Goal: Information Seeking & Learning: Check status

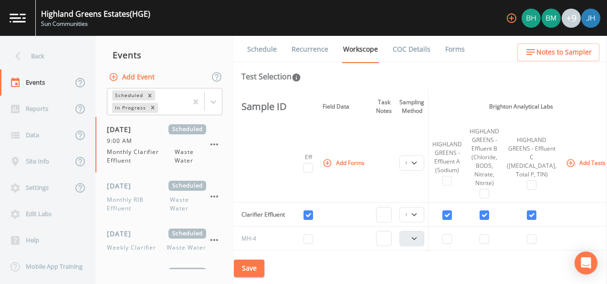
select select "092b3f94-5697-4c94-9891-da161916fdbb"
click at [27, 51] on div "Back" at bounding box center [43, 56] width 86 height 26
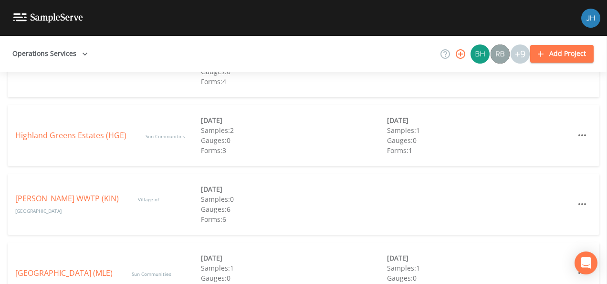
scroll to position [334, 0]
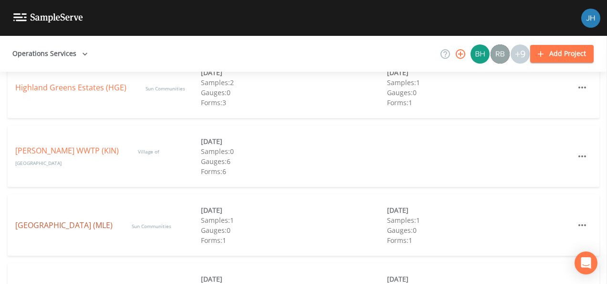
click at [50, 227] on link "[GEOGRAPHIC_DATA] (MLE)" at bounding box center [63, 225] width 97 height 11
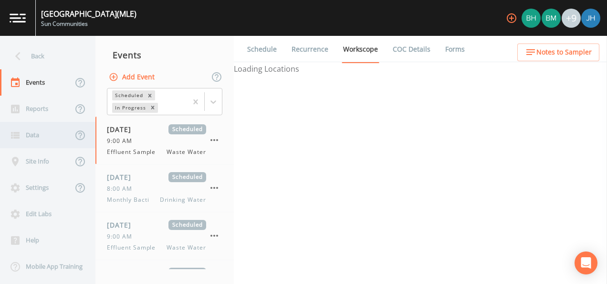
select select "092b3f94-5697-4c94-9891-da161916fdbb"
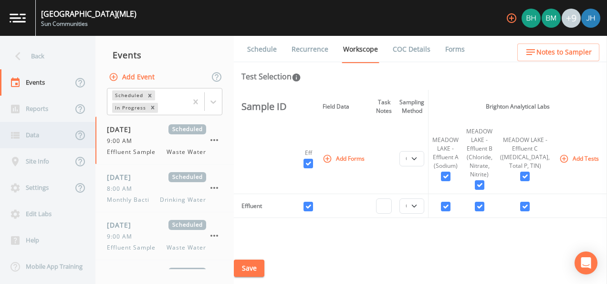
click at [38, 136] on div "Data" at bounding box center [36, 135] width 73 height 26
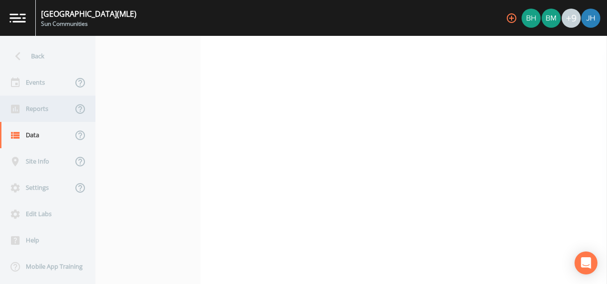
click at [38, 111] on div "Reports" at bounding box center [36, 109] width 73 height 26
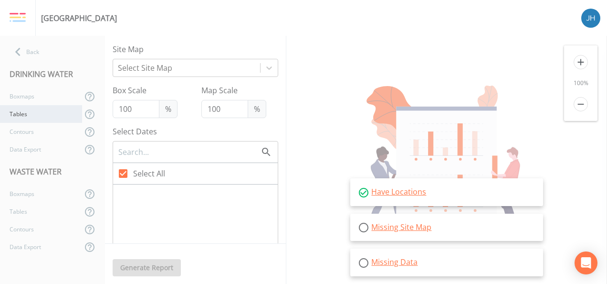
click at [29, 112] on div "Tables" at bounding box center [41, 114] width 82 height 18
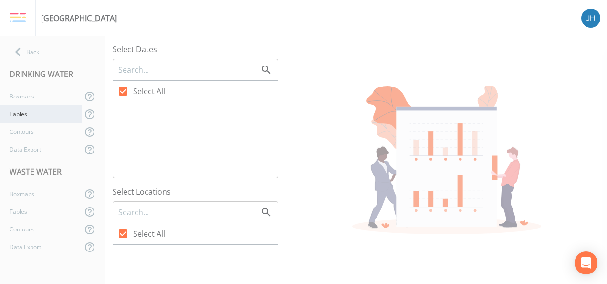
checkbox input "false"
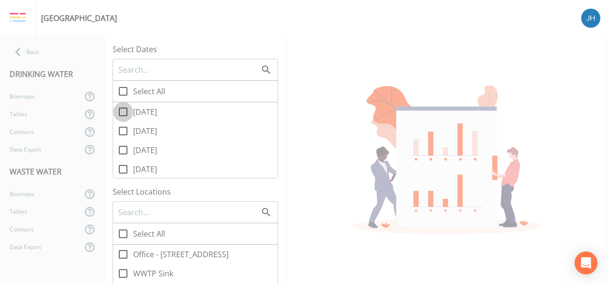
click at [122, 111] on icon at bounding box center [122, 111] width 11 height 11
click at [122, 111] on input "[DATE]" at bounding box center [118, 107] width 10 height 10
checkbox input "true"
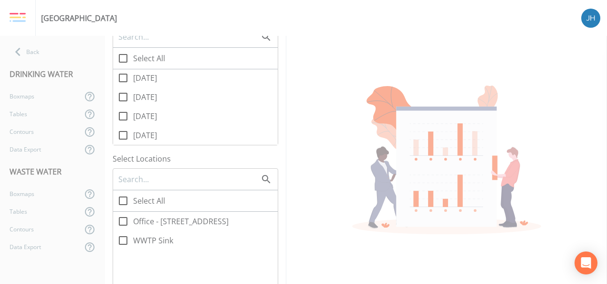
scroll to position [48, 0]
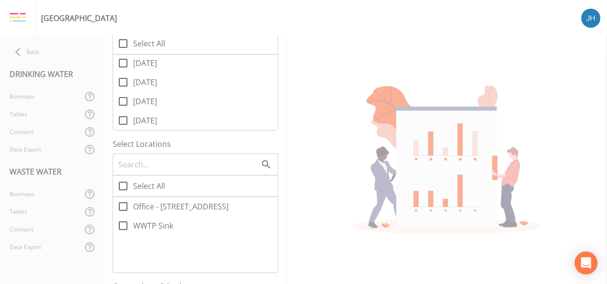
click at [123, 205] on icon at bounding box center [122, 206] width 11 height 11
click at [123, 205] on input "Office - [STREET_ADDRESS]" at bounding box center [118, 201] width 10 height 10
checkbox input "true"
click at [119, 225] on icon at bounding box center [123, 225] width 9 height 9
click at [119, 225] on input "WWTP Sink" at bounding box center [118, 220] width 10 height 10
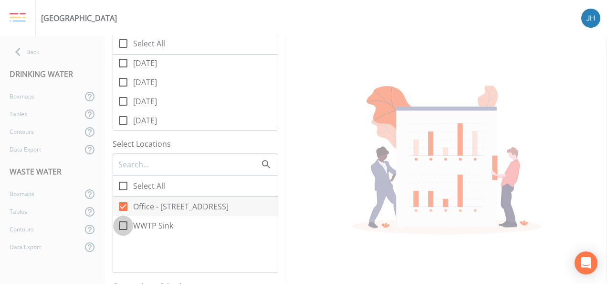
checkbox input "true"
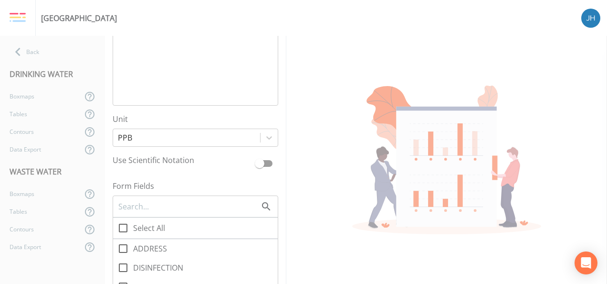
scroll to position [621, 0]
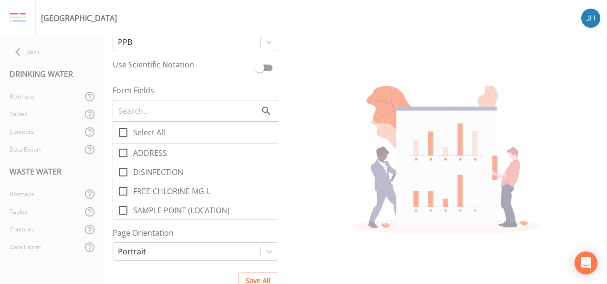
click at [126, 189] on icon at bounding box center [122, 190] width 11 height 11
click at [123, 189] on input "FREE-CHLORINE-MG-L" at bounding box center [118, 186] width 10 height 10
checkbox input "true"
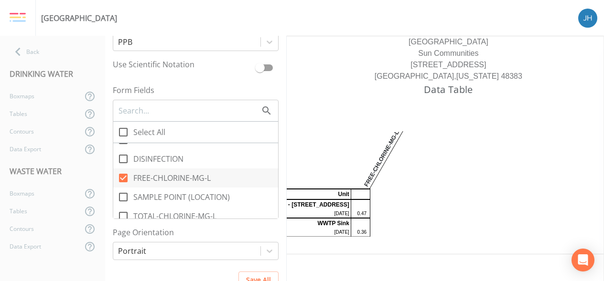
scroll to position [20, 0]
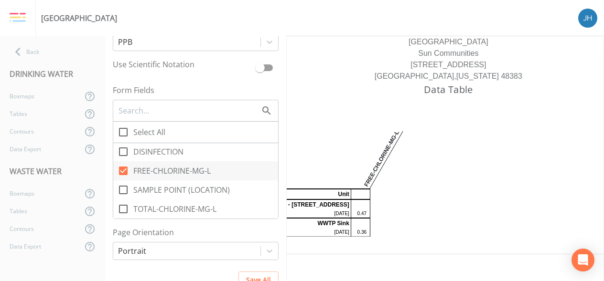
click at [123, 209] on icon at bounding box center [122, 208] width 11 height 11
click at [123, 209] on input "TOTAL-CHLORINE-MG-L" at bounding box center [118, 204] width 10 height 10
checkbox input "true"
